Goal: Task Accomplishment & Management: Use online tool/utility

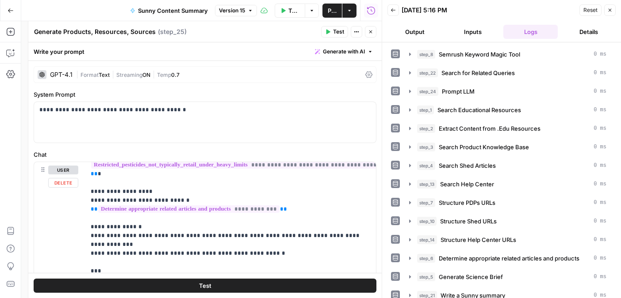
scroll to position [139, 0]
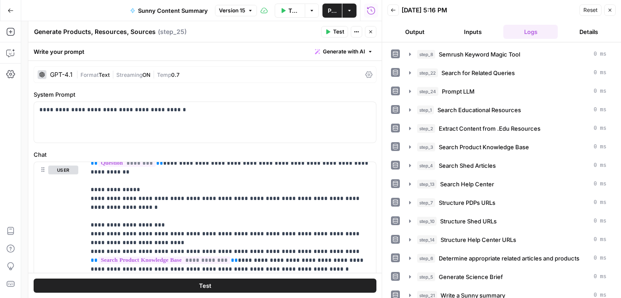
click at [372, 34] on icon "button" at bounding box center [370, 31] width 5 height 5
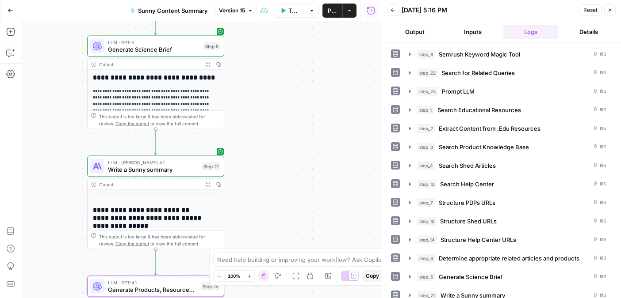
click at [150, 170] on span "Write a Sunny summary" at bounding box center [153, 169] width 90 height 9
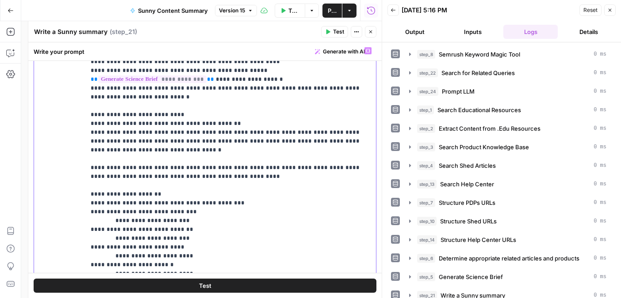
scroll to position [257, 0]
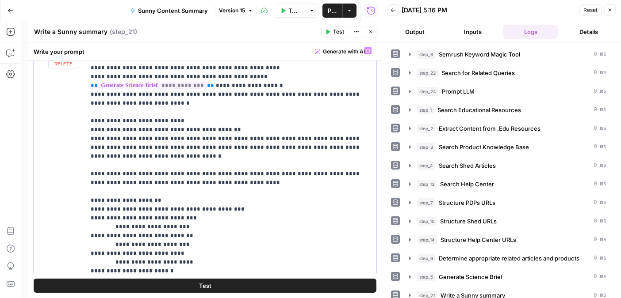
drag, startPoint x: 174, startPoint y: 207, endPoint x: 84, endPoint y: 160, distance: 101.4
click at [84, 160] on div "**********" at bounding box center [205, 233] width 342 height 381
copy p "**********"
drag, startPoint x: 132, startPoint y: 152, endPoint x: 84, endPoint y: 150, distance: 47.8
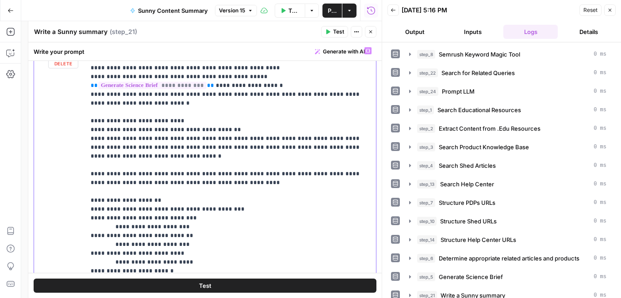
click at [84, 150] on div "**********" at bounding box center [205, 233] width 342 height 381
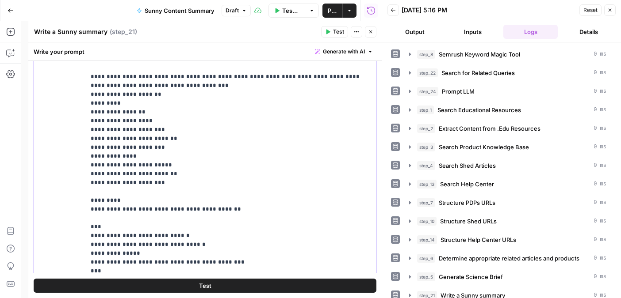
scroll to position [414, 0]
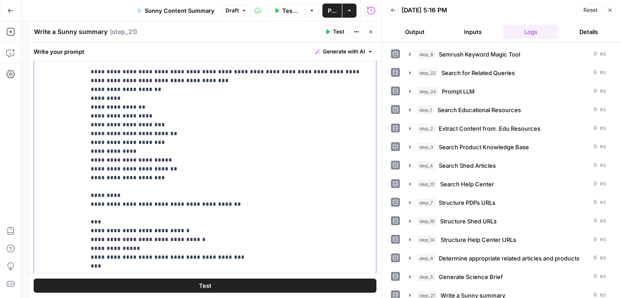
drag, startPoint x: 88, startPoint y: 133, endPoint x: 262, endPoint y: 166, distance: 176.4
click at [262, 166] on div "**********" at bounding box center [230, 119] width 290 height 360
copy p "**********"
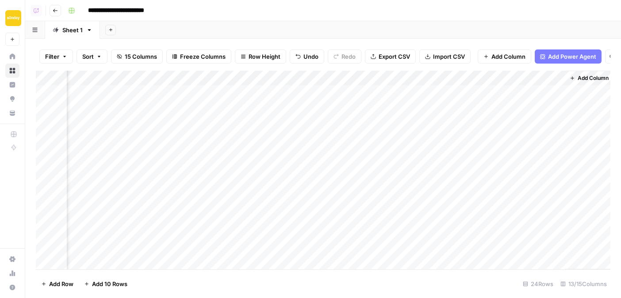
scroll to position [0, 560]
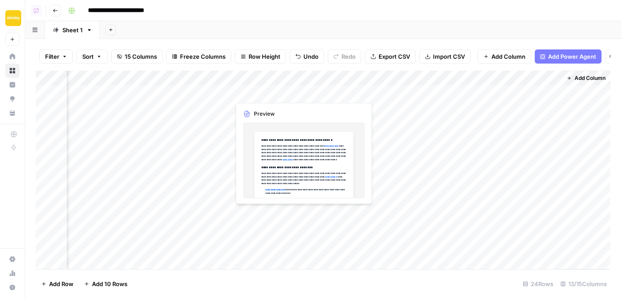
click at [416, 91] on div "Add Column" at bounding box center [323, 170] width 574 height 199
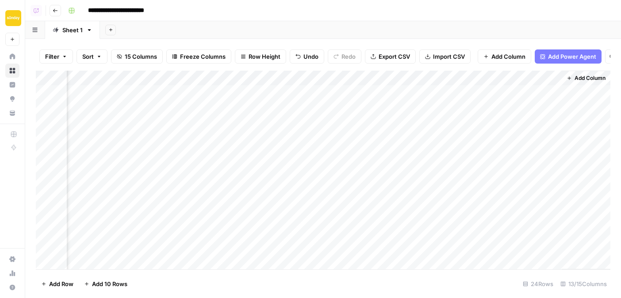
click at [447, 91] on div "Add Column" at bounding box center [323, 170] width 574 height 199
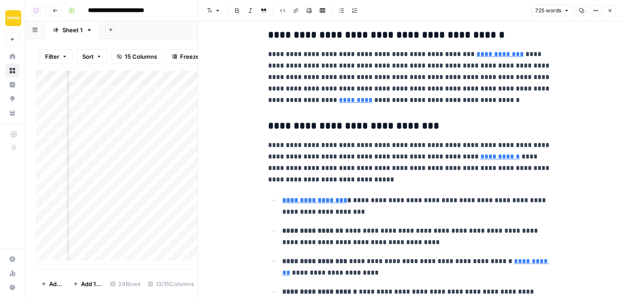
scroll to position [1, 0]
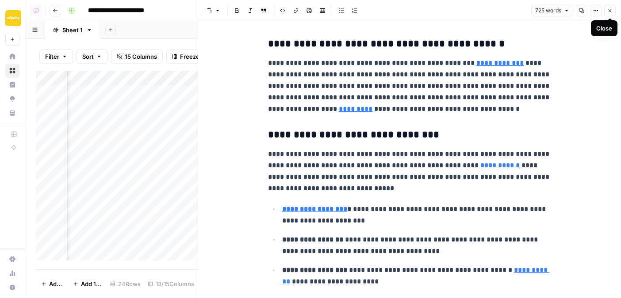
click at [609, 12] on icon "button" at bounding box center [609, 10] width 5 height 5
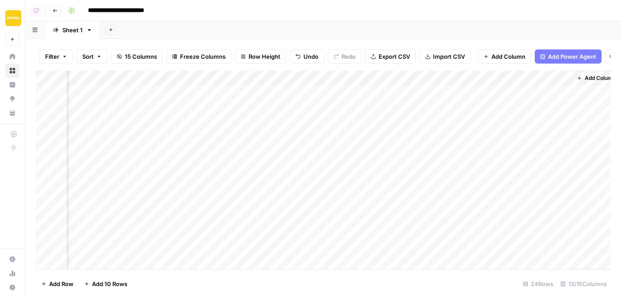
click at [433, 92] on div "Add Column" at bounding box center [323, 170] width 574 height 199
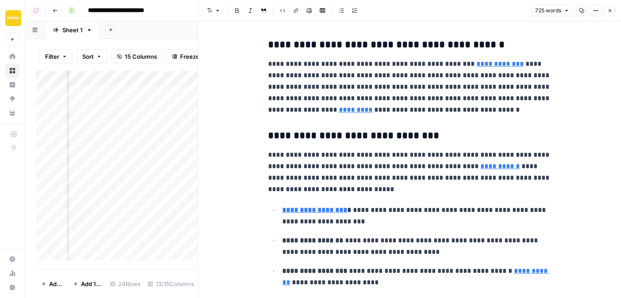
click at [564, 11] on icon "button" at bounding box center [566, 10] width 5 height 5
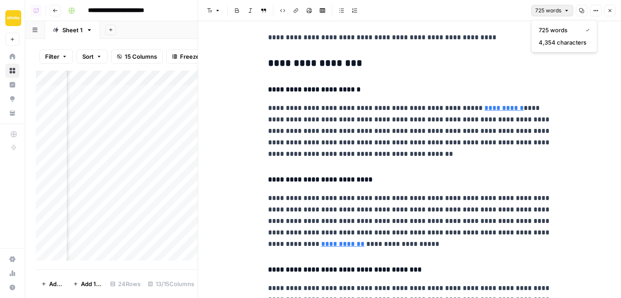
scroll to position [550, 0]
click at [609, 12] on icon "button" at bounding box center [609, 10] width 5 height 5
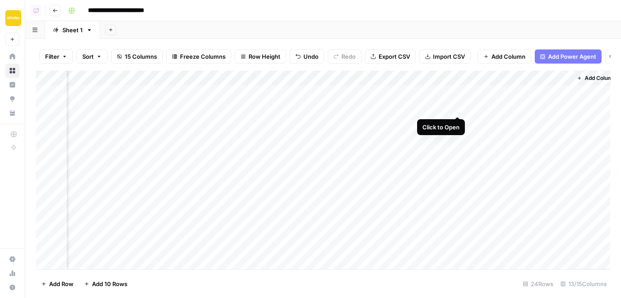
click at [456, 108] on div "Add Column" at bounding box center [323, 170] width 574 height 199
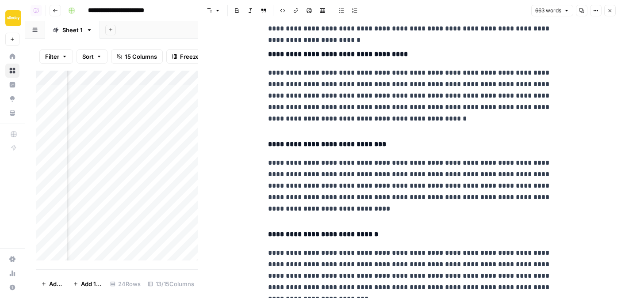
scroll to position [727, 0]
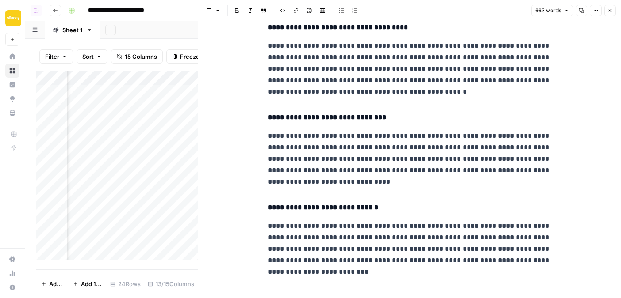
click at [611, 13] on icon "button" at bounding box center [609, 10] width 5 height 5
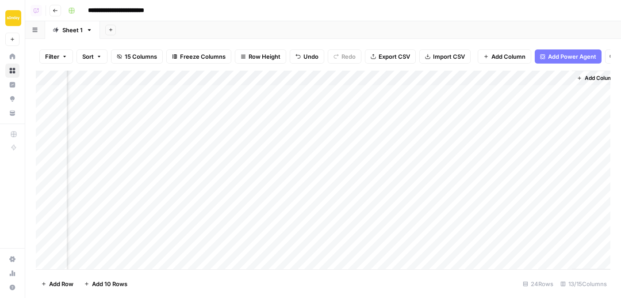
click at [361, 140] on div "Add Column" at bounding box center [323, 170] width 574 height 199
click at [458, 138] on div "Add Column" at bounding box center [323, 170] width 574 height 199
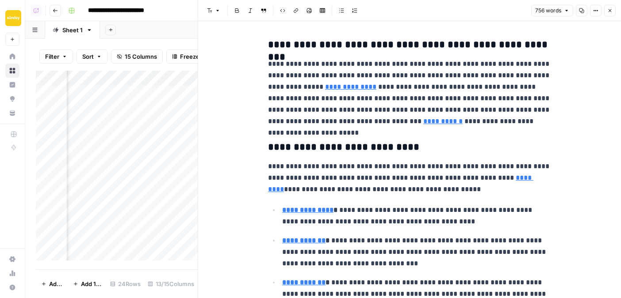
click at [609, 12] on icon "button" at bounding box center [609, 10] width 5 height 5
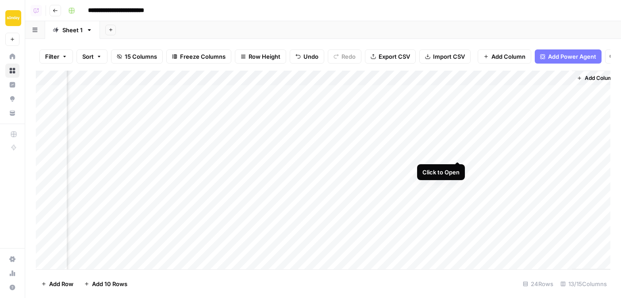
click at [453, 152] on div "Add Column" at bounding box center [323, 170] width 574 height 199
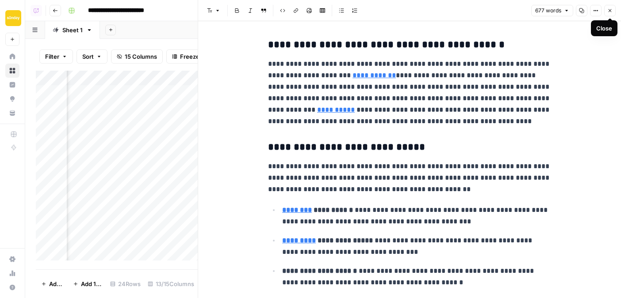
click at [609, 14] on button "Close" at bounding box center [609, 10] width 11 height 11
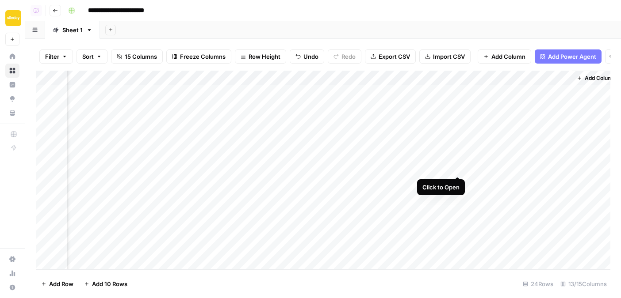
click at [456, 166] on div "Add Column" at bounding box center [323, 170] width 574 height 199
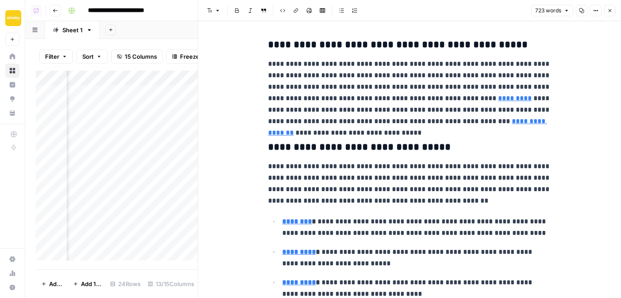
click at [613, 9] on button "Close" at bounding box center [609, 10] width 11 height 11
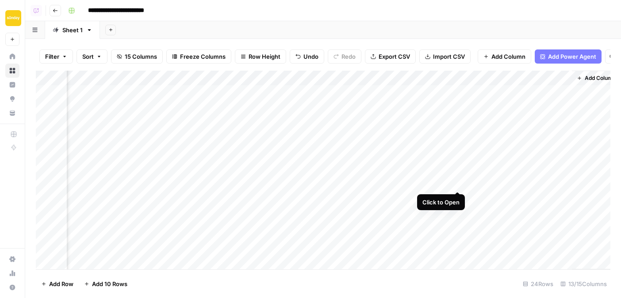
click at [455, 181] on div "Add Column" at bounding box center [323, 170] width 574 height 199
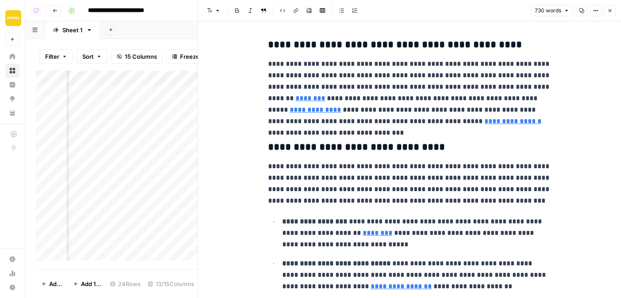
click at [609, 11] on icon "button" at bounding box center [609, 10] width 5 height 5
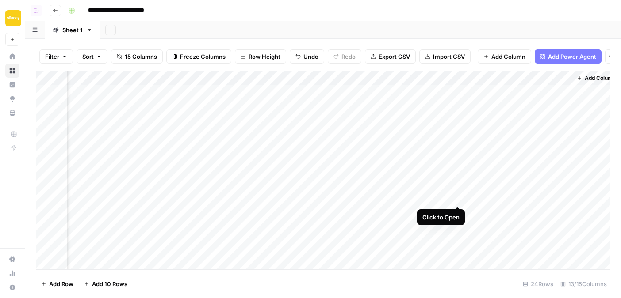
click at [455, 198] on div "Add Column" at bounding box center [323, 170] width 574 height 199
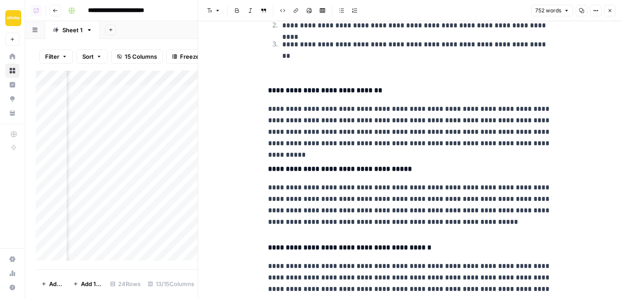
scroll to position [822, 0]
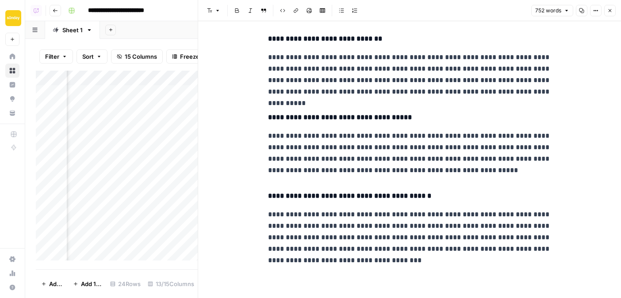
click at [608, 10] on icon "button" at bounding box center [609, 10] width 5 height 5
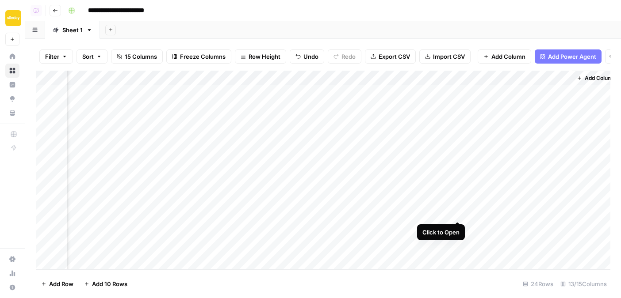
click at [457, 211] on div "Add Column" at bounding box center [323, 170] width 574 height 199
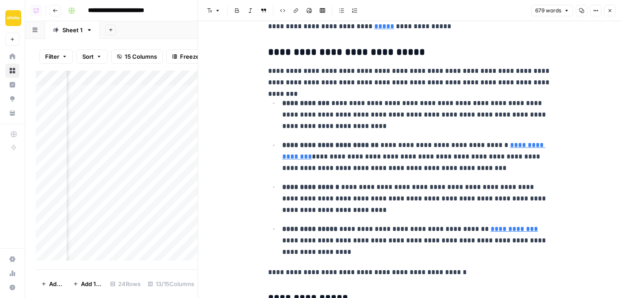
scroll to position [332, 0]
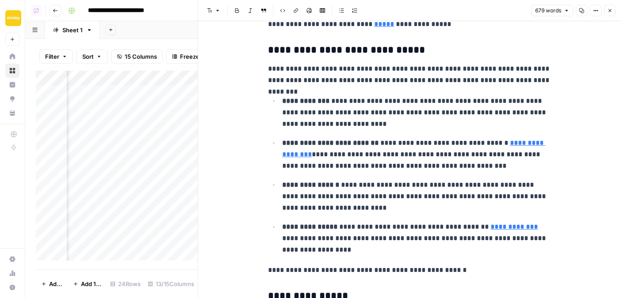
click at [610, 11] on icon "button" at bounding box center [609, 10] width 5 height 5
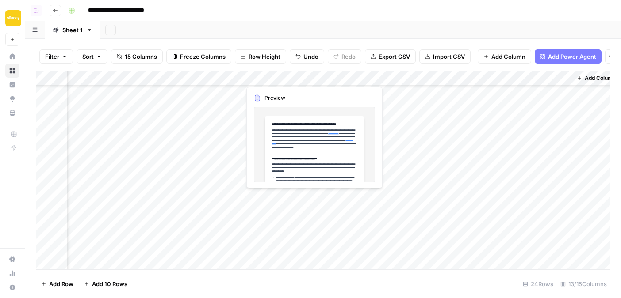
scroll to position [67, 550]
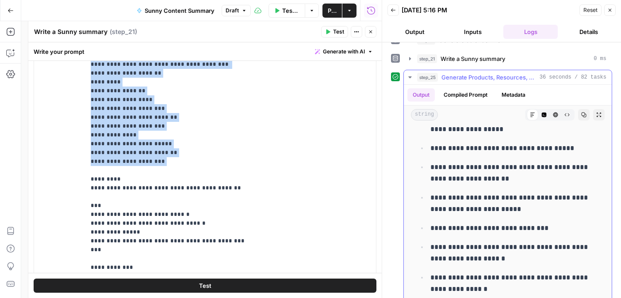
scroll to position [249, 0]
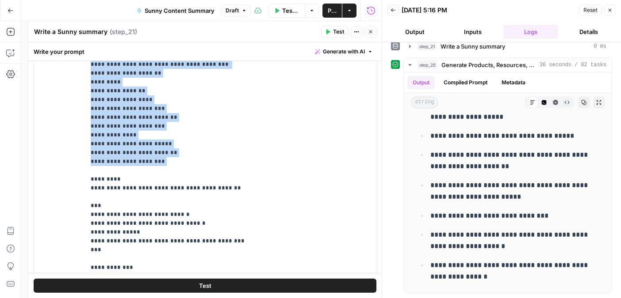
click at [330, 9] on span "Publish" at bounding box center [332, 10] width 9 height 9
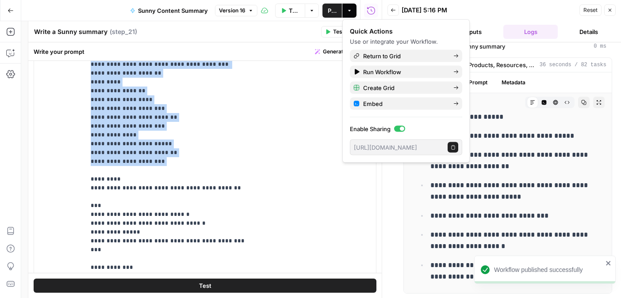
click at [308, 38] on header "Write a Sunny summary Write a Sunny summary ( step_21 ) Test Actions Close" at bounding box center [204, 31] width 353 height 21
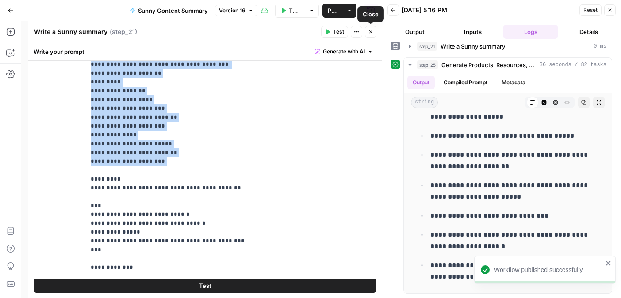
click at [368, 34] on icon "button" at bounding box center [370, 31] width 5 height 5
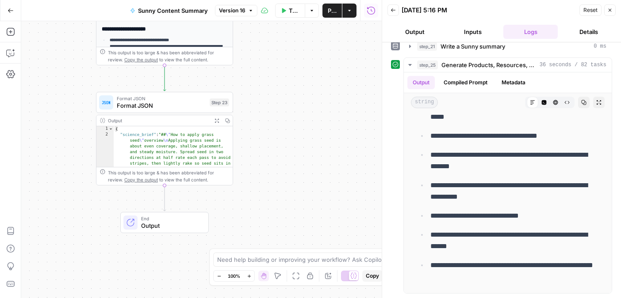
click at [295, 13] on span "Test Workflow" at bounding box center [294, 10] width 11 height 9
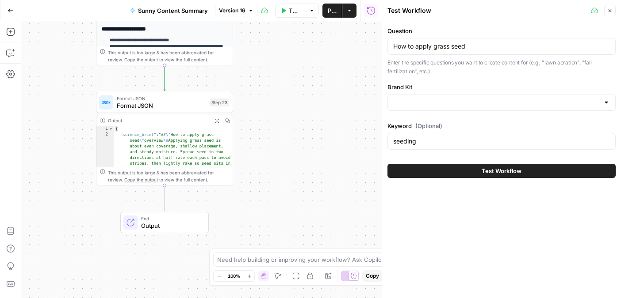
type input "Sunny"
click at [463, 172] on button "Test Workflow" at bounding box center [501, 171] width 228 height 14
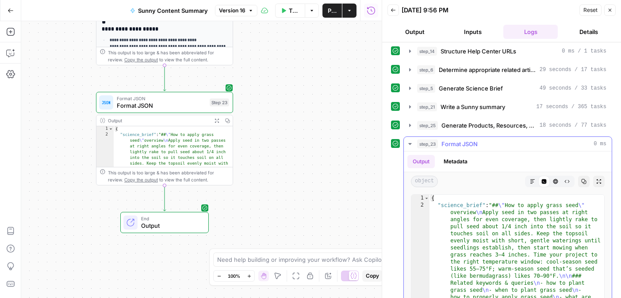
scroll to position [178, 0]
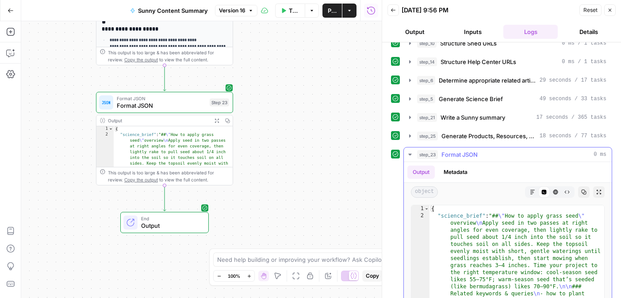
click at [531, 190] on icon "button" at bounding box center [532, 192] width 4 height 4
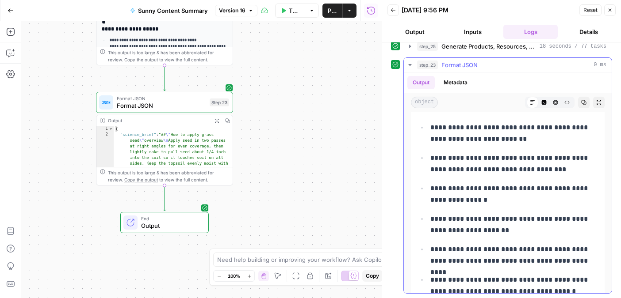
scroll to position [3426, 0]
